Goal: Task Accomplishment & Management: Use online tool/utility

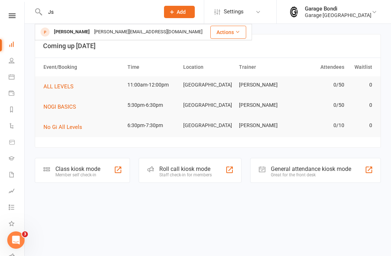
type input "J"
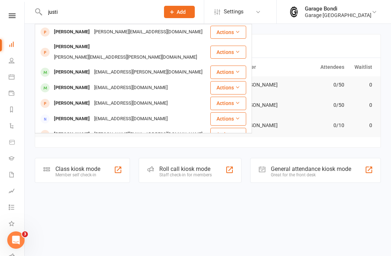
type input "justi"
click at [71, 83] on div "[PERSON_NAME]" at bounding box center [72, 88] width 40 height 11
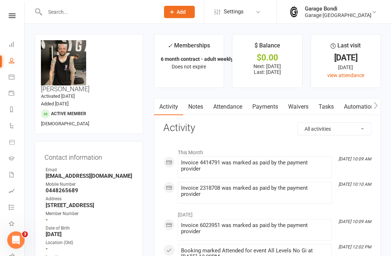
click at [265, 106] on link "Payments" at bounding box center [266, 107] width 36 height 17
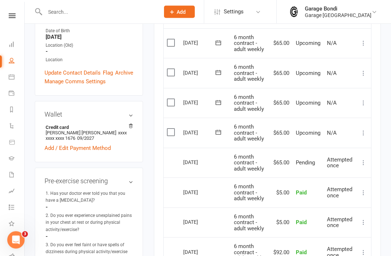
scroll to position [197, 0]
click at [360, 130] on button at bounding box center [364, 133] width 9 height 9
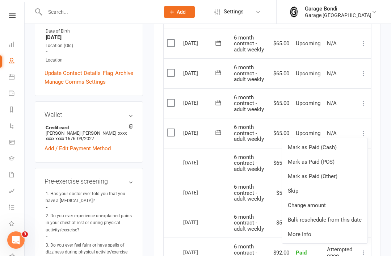
click at [306, 203] on link "Change amount" at bounding box center [325, 205] width 86 height 14
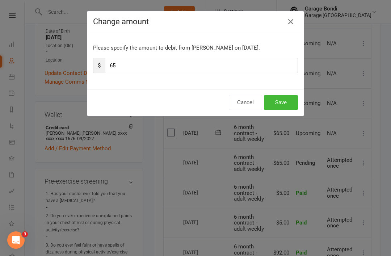
click at [136, 70] on input "65" at bounding box center [201, 65] width 193 height 15
type input "6"
type input "140"
click at [284, 99] on button "Save" at bounding box center [281, 102] width 34 height 15
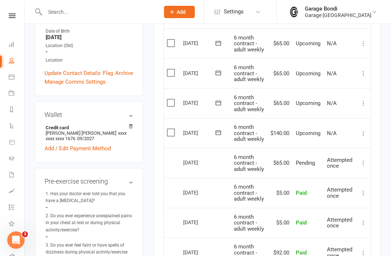
click at [14, 77] on link "Calendar" at bounding box center [17, 78] width 16 height 16
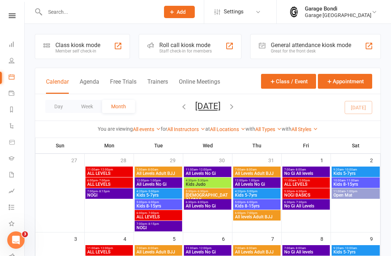
click at [82, 50] on div "Member self check-in" at bounding box center [77, 51] width 45 height 5
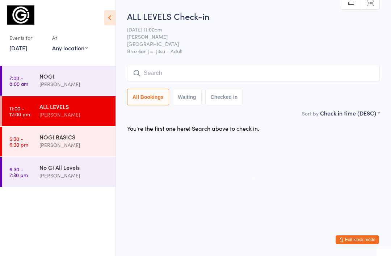
click at [148, 71] on input "search" at bounding box center [253, 73] width 253 height 17
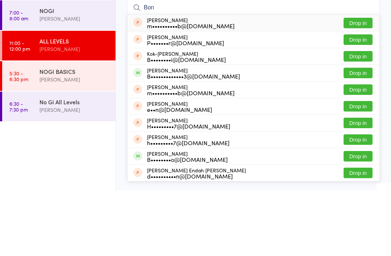
type input "Bon"
click at [358, 133] on button "Drop in" at bounding box center [358, 138] width 29 height 11
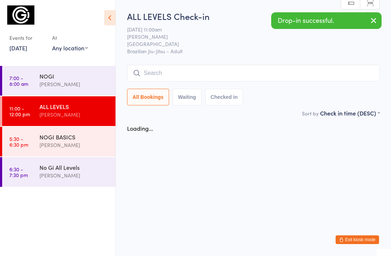
click at [170, 75] on input "search" at bounding box center [253, 73] width 253 height 17
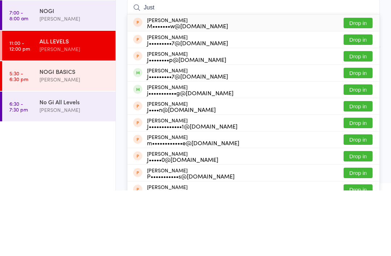
type input "Just"
click at [354, 133] on button "Drop in" at bounding box center [358, 138] width 29 height 11
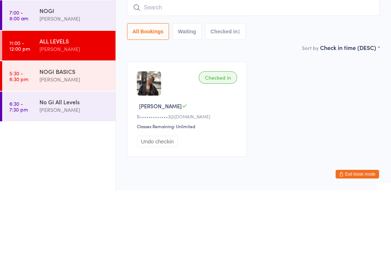
scroll to position [26, 0]
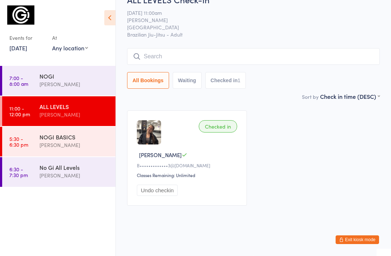
click at [178, 48] on input "search" at bounding box center [253, 56] width 253 height 17
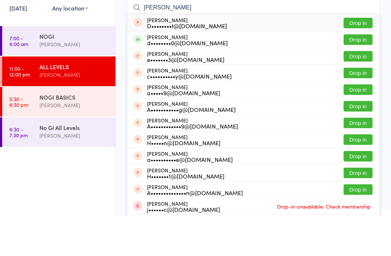
type input "[PERSON_NAME]"
click at [358, 74] on button "Drop in" at bounding box center [358, 79] width 29 height 11
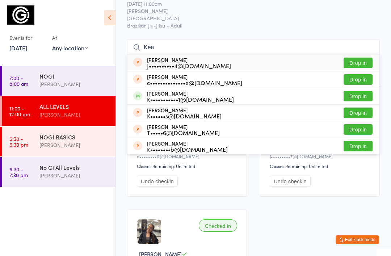
type input "Kea"
click at [354, 98] on button "Drop in" at bounding box center [358, 96] width 29 height 11
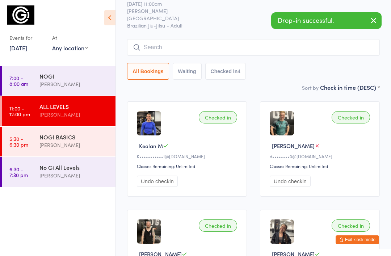
click at [73, 75] on div "NOGI" at bounding box center [75, 76] width 70 height 8
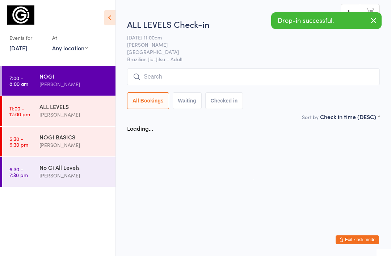
click at [167, 80] on input "search" at bounding box center [253, 77] width 253 height 17
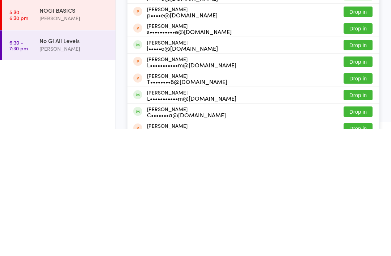
type input "[PERSON_NAME]"
click at [355, 217] on button "Drop in" at bounding box center [358, 222] width 29 height 11
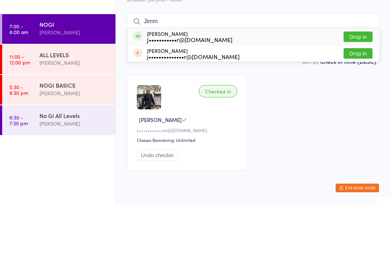
type input "Jimm"
click at [358, 83] on button "Drop in" at bounding box center [358, 88] width 29 height 11
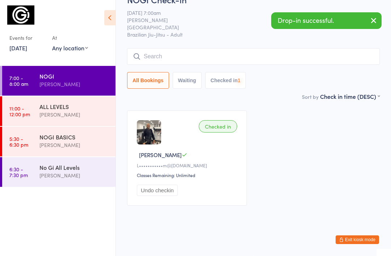
click at [179, 48] on input "search" at bounding box center [253, 56] width 253 height 17
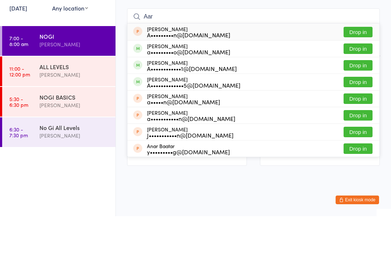
type input "Aar"
click at [358, 117] on button "Drop in" at bounding box center [358, 122] width 29 height 11
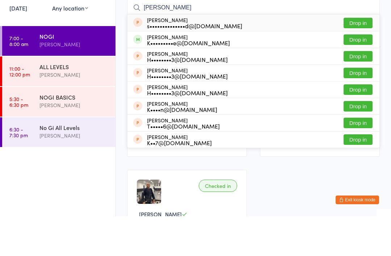
type input "[PERSON_NAME]"
click at [358, 74] on button "Drop in" at bounding box center [358, 79] width 29 height 11
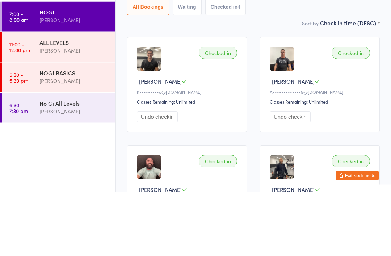
click at [84, 111] on div "[PERSON_NAME]" at bounding box center [75, 115] width 70 height 8
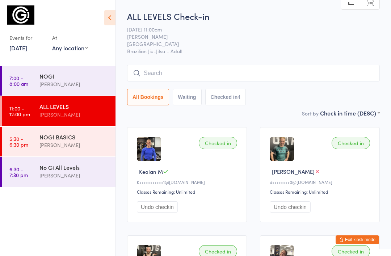
click at [366, 239] on button "Exit kiosk mode" at bounding box center [357, 240] width 43 height 9
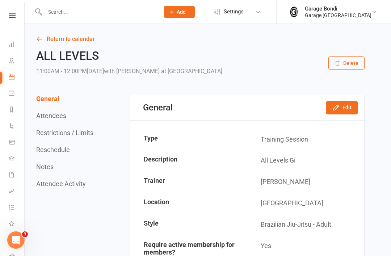
click at [89, 13] on input "text" at bounding box center [99, 12] width 112 height 10
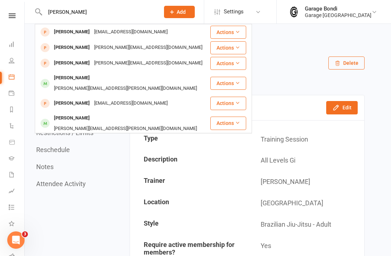
type input "Luis"
click at [72, 75] on div "Luca Robalino" at bounding box center [72, 78] width 40 height 11
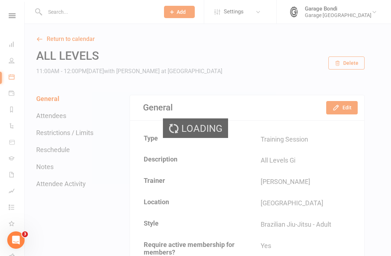
click at [84, 12] on div "Loading" at bounding box center [195, 128] width 391 height 256
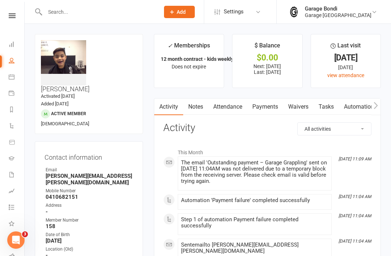
click at [68, 12] on input "text" at bounding box center [99, 12] width 112 height 10
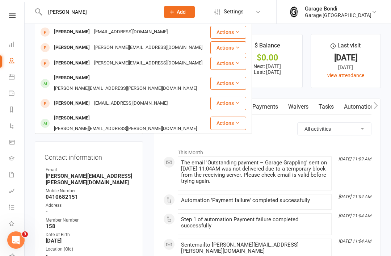
type input "Luis"
click at [74, 77] on div "Luca Robalino" at bounding box center [72, 78] width 40 height 11
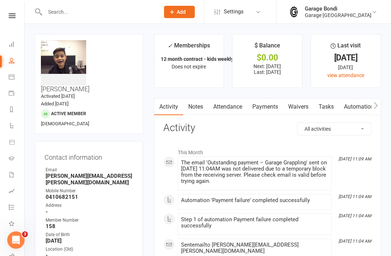
click at [269, 107] on link "Payments" at bounding box center [266, 107] width 36 height 17
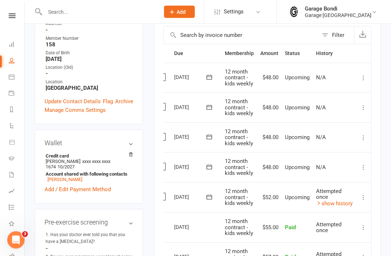
scroll to position [0, 9]
click at [363, 166] on icon at bounding box center [363, 167] width 7 height 7
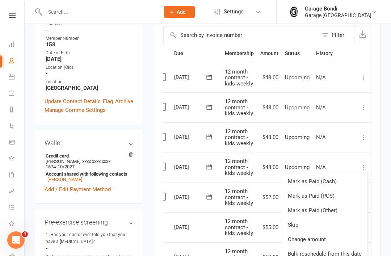
click at [321, 236] on link "Change amount" at bounding box center [325, 239] width 86 height 14
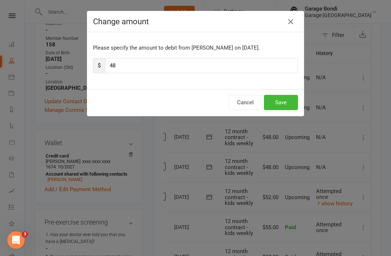
click at [131, 66] on input "48" at bounding box center [201, 65] width 193 height 15
type input "4"
type input "57"
click at [280, 99] on button "Save" at bounding box center [281, 102] width 34 height 15
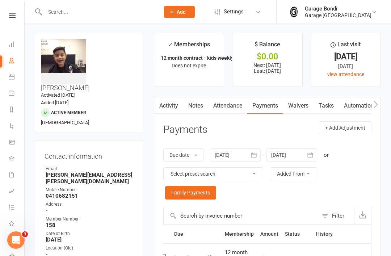
scroll to position [0, 0]
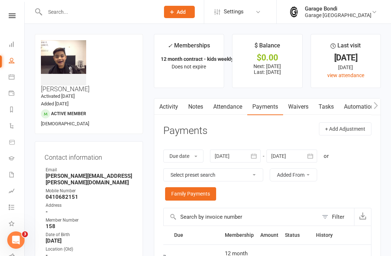
click at [93, 13] on input "text" at bounding box center [99, 12] width 112 height 10
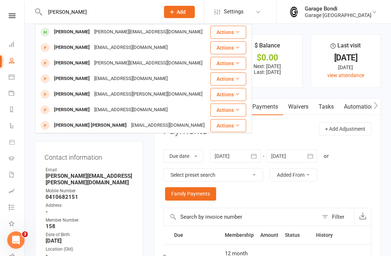
type input "Lucas"
click at [80, 33] on div "Lucas Matsusue" at bounding box center [72, 32] width 40 height 11
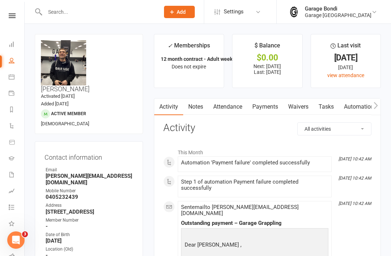
click at [267, 107] on link "Payments" at bounding box center [266, 107] width 36 height 17
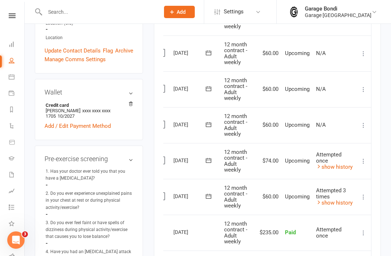
scroll to position [0, 11]
click at [360, 123] on button at bounding box center [364, 125] width 9 height 9
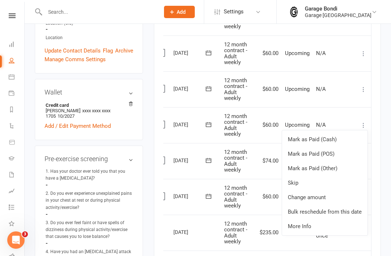
click at [257, 134] on td "$60.00" at bounding box center [269, 125] width 25 height 36
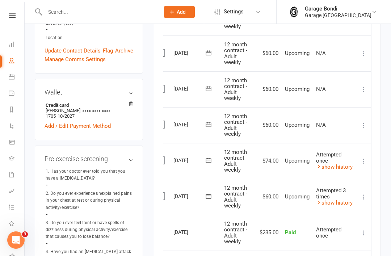
click at [362, 158] on icon at bounding box center [363, 161] width 7 height 7
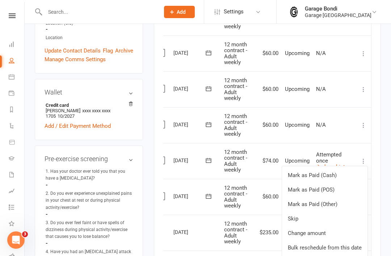
click at [307, 227] on link "Change amount" at bounding box center [325, 233] width 86 height 14
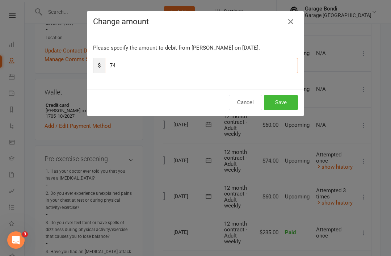
click at [133, 68] on input "74" at bounding box center [201, 65] width 193 height 15
type input "7"
type input "81"
click at [282, 101] on button "Save" at bounding box center [281, 102] width 34 height 15
